Goal: Find contact information: Find specific fact

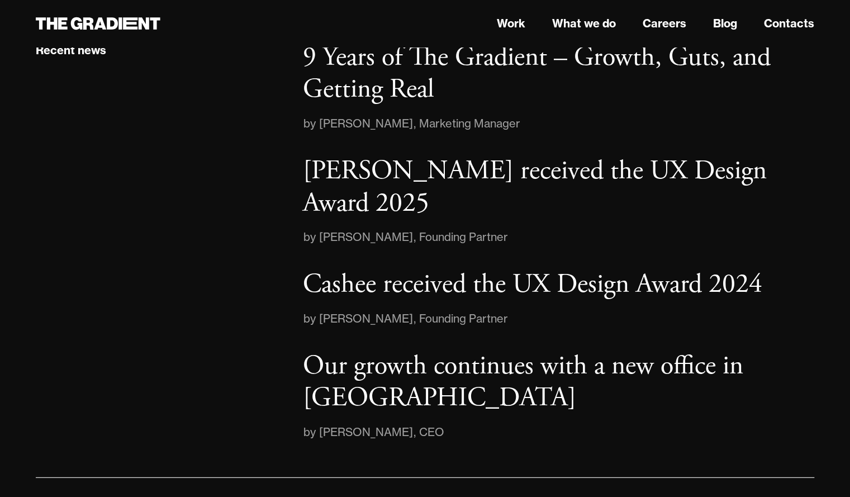
scroll to position [1639, 0]
click at [406, 348] on p "Our growth continues with a new office in [GEOGRAPHIC_DATA]" at bounding box center [523, 381] width 441 height 67
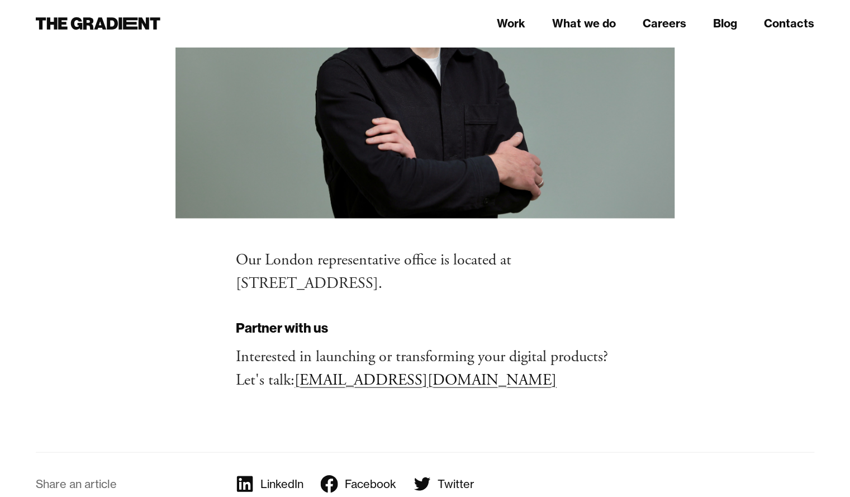
scroll to position [1153, 0]
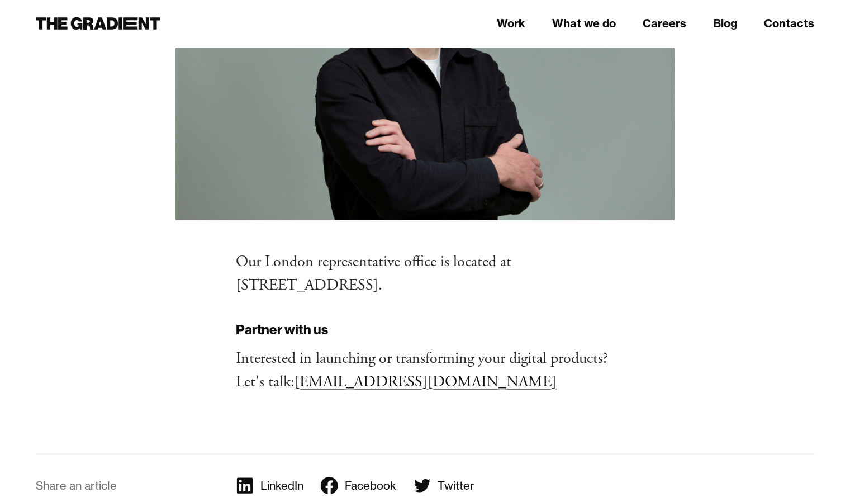
drag, startPoint x: 514, startPoint y: 190, endPoint x: 518, endPoint y: 202, distance: 13.4
click at [518, 249] on p "Our London representative office is located at [STREET_ADDRESS]." at bounding box center [425, 272] width 379 height 47
copy p "[STREET_ADDRESS]."
